Goal: Task Accomplishment & Management: Manage account settings

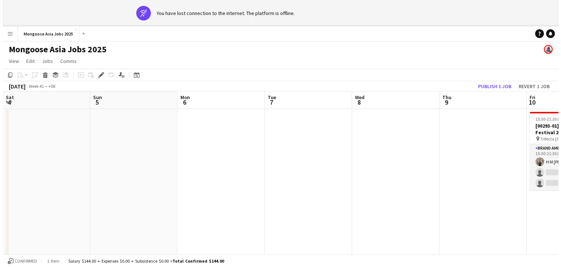
scroll to position [0, 251]
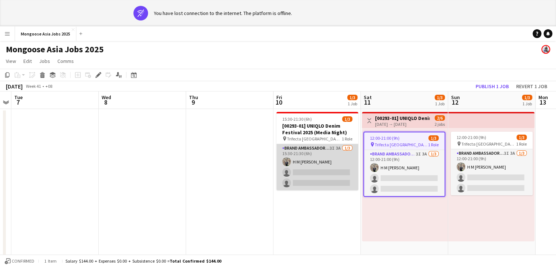
click at [330, 147] on app-card-role "Brand Ambassador (weekday) 3I 3A [DATE] 15:30-21:30 (6h) H M [PERSON_NAME] sing…" at bounding box center [317, 167] width 82 height 46
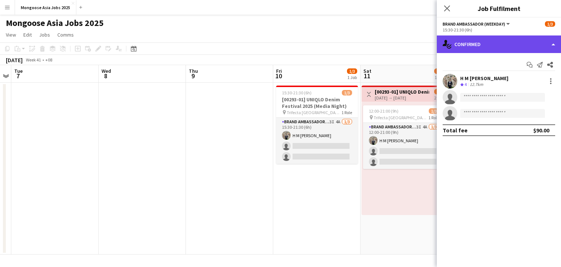
click at [497, 43] on div "single-neutral-actions-check-2 Confirmed" at bounding box center [499, 44] width 124 height 18
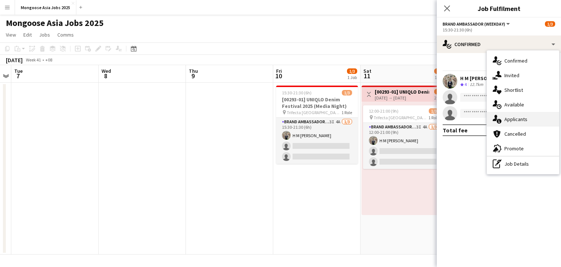
click at [522, 115] on div "single-neutral-actions-information Applicants" at bounding box center [523, 119] width 72 height 15
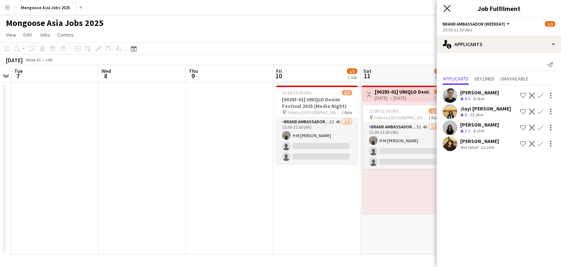
click at [449, 7] on icon "Close pop-in" at bounding box center [447, 8] width 7 height 7
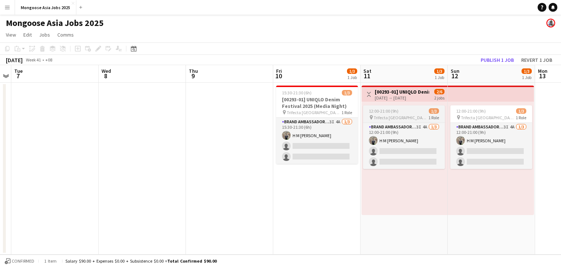
click at [399, 117] on span "Trifecta [GEOGRAPHIC_DATA]" at bounding box center [401, 117] width 55 height 5
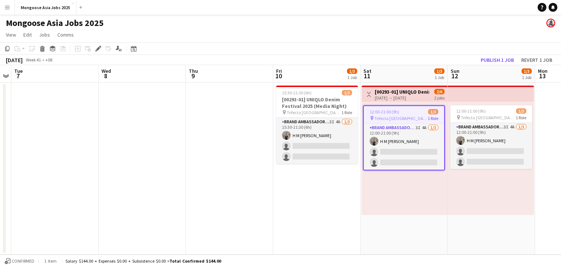
click at [386, 111] on span "12:00-21:00 (9h)" at bounding box center [385, 111] width 30 height 5
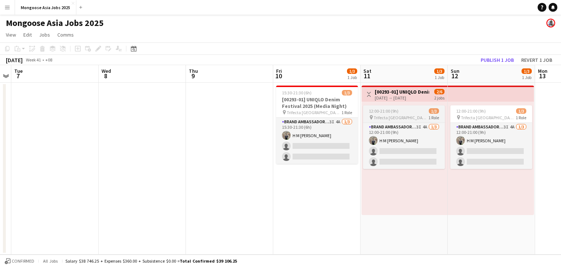
click at [386, 111] on span "12:00-21:00 (9h)" at bounding box center [384, 110] width 30 height 5
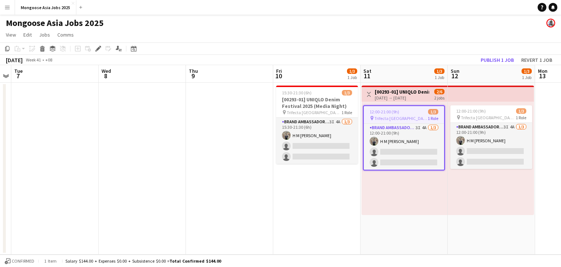
click at [395, 117] on span "Trifecta [GEOGRAPHIC_DATA]" at bounding box center [400, 117] width 53 height 5
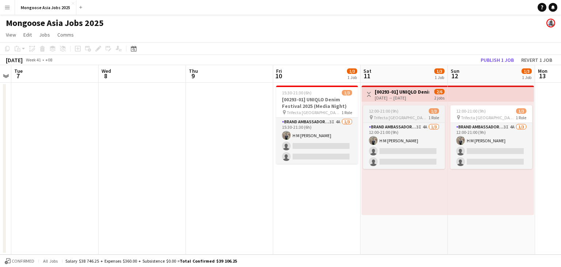
click at [395, 117] on span "Trifecta [GEOGRAPHIC_DATA]" at bounding box center [401, 117] width 55 height 5
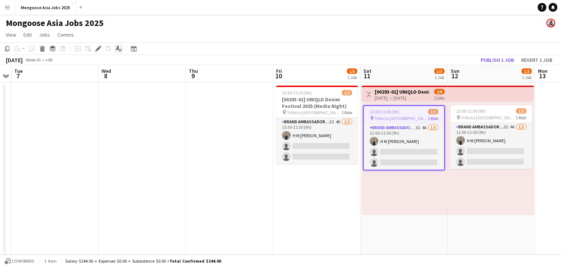
click at [118, 47] on icon at bounding box center [117, 48] width 3 height 4
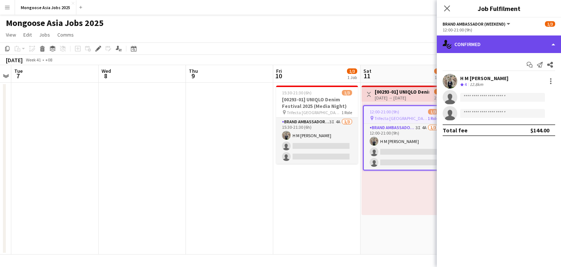
click at [486, 49] on div "single-neutral-actions-check-2 Confirmed" at bounding box center [499, 44] width 124 height 18
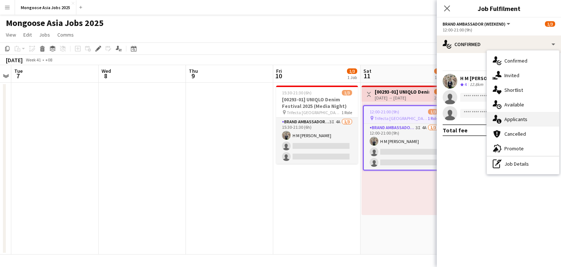
click at [524, 119] on span "Applicants" at bounding box center [516, 119] width 23 height 7
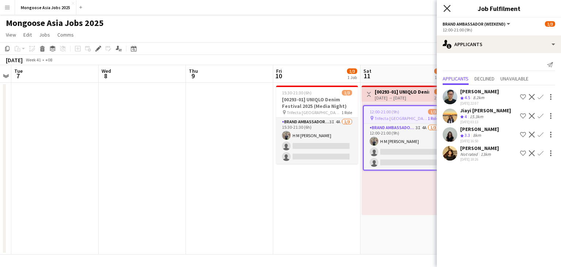
click at [448, 10] on icon at bounding box center [447, 8] width 7 height 7
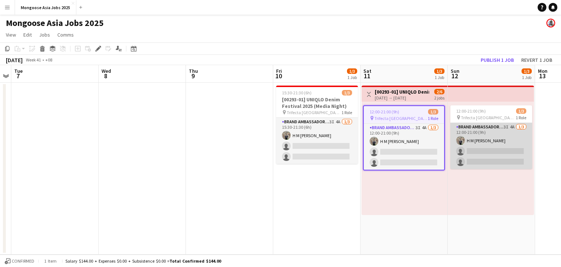
click at [481, 128] on app-card-role "Brand Ambassador (weekend) 3I 4A [DATE] 12:00-21:00 (9h) H M [PERSON_NAME] sing…" at bounding box center [491, 146] width 82 height 46
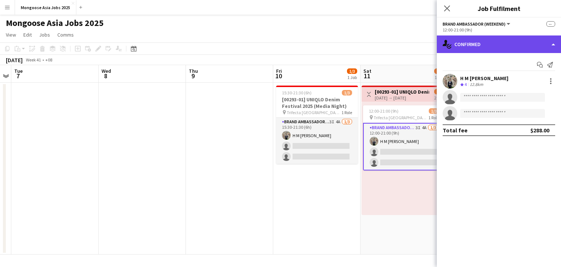
click at [465, 45] on div "single-neutral-actions-check-2 Confirmed" at bounding box center [499, 44] width 124 height 18
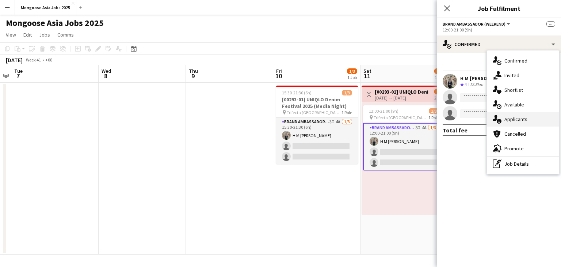
click at [521, 118] on span "Applicants" at bounding box center [516, 119] width 23 height 7
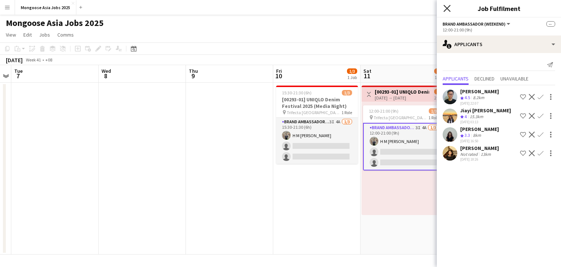
click at [449, 6] on icon at bounding box center [447, 8] width 7 height 7
